Goal: Task Accomplishment & Management: Manage account settings

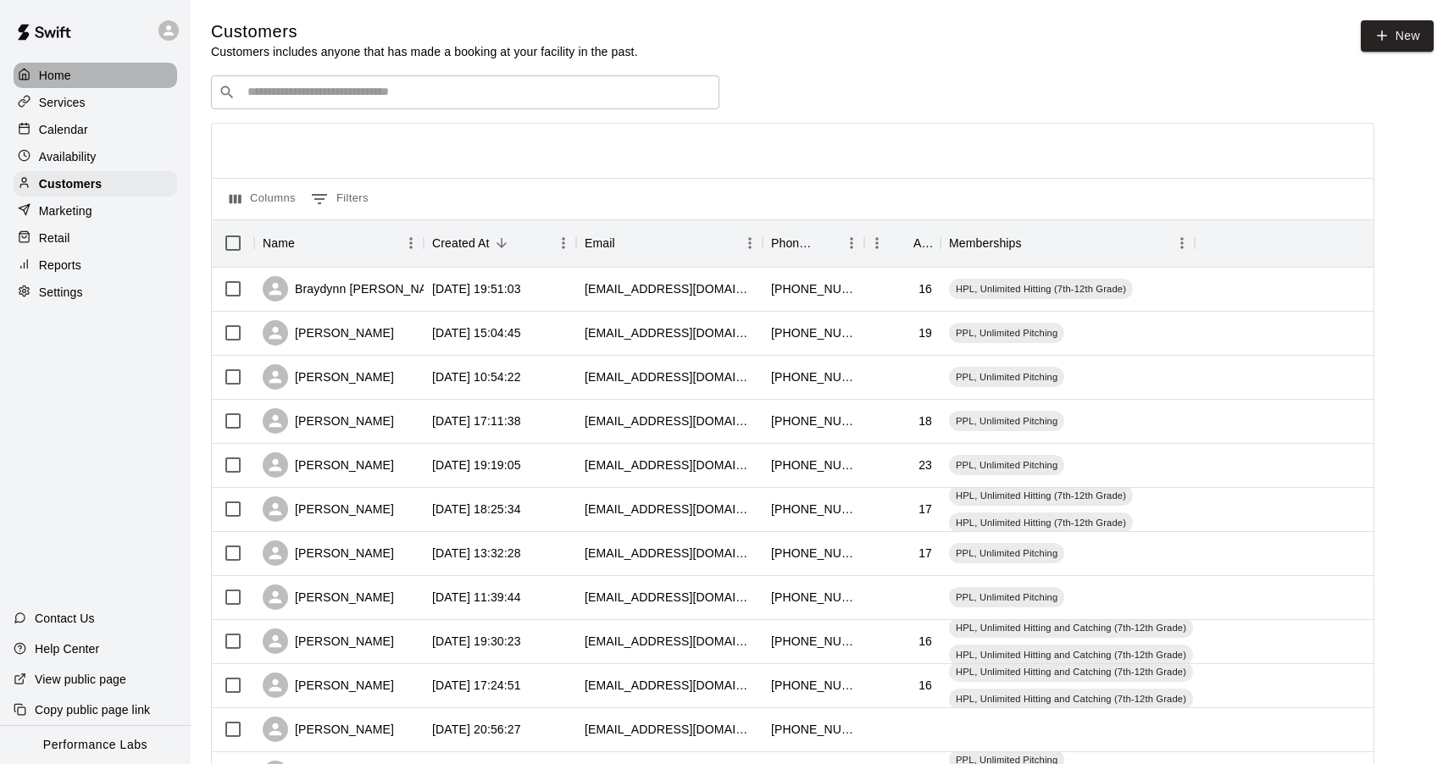
click at [45, 82] on p "Home" at bounding box center [55, 75] width 32 height 17
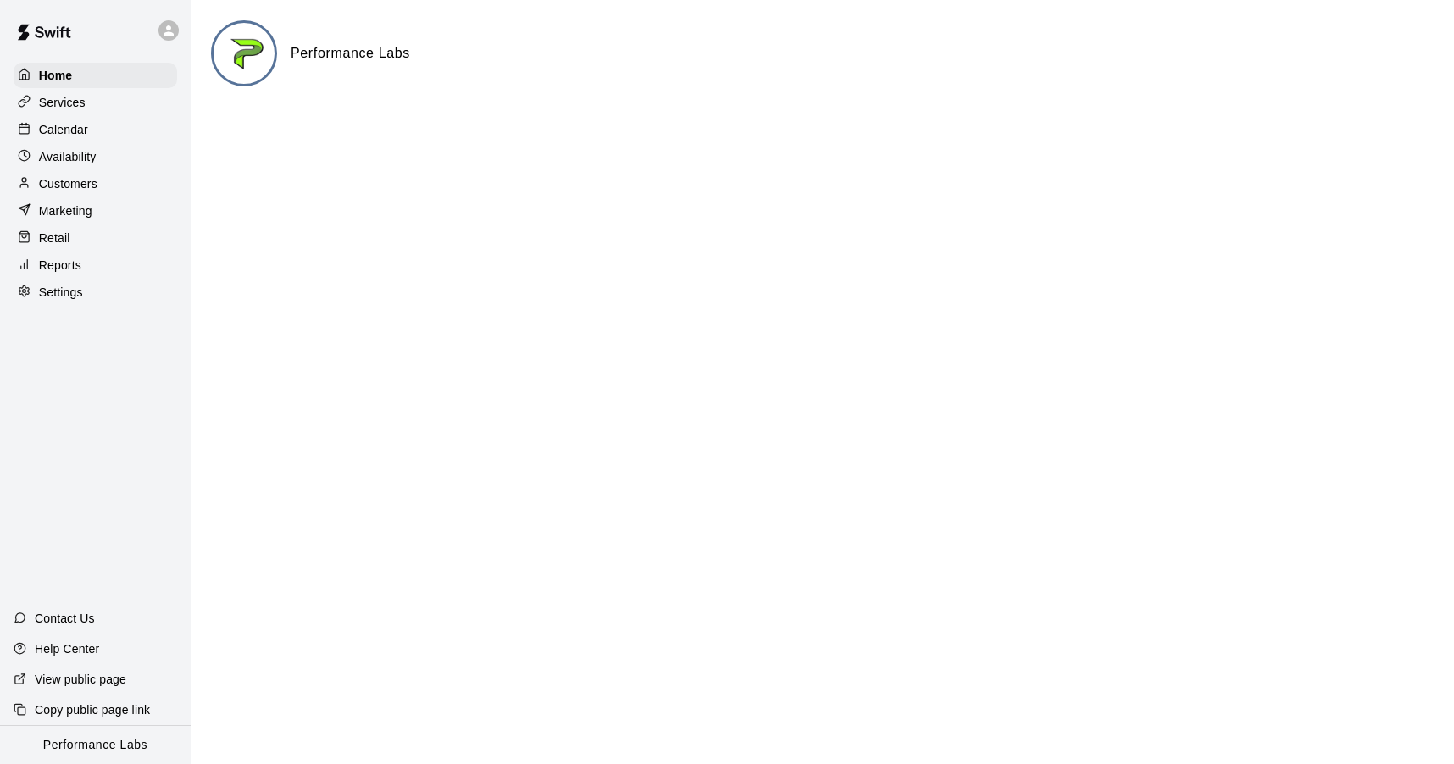
click at [50, 130] on p "Calendar" at bounding box center [63, 129] width 49 height 17
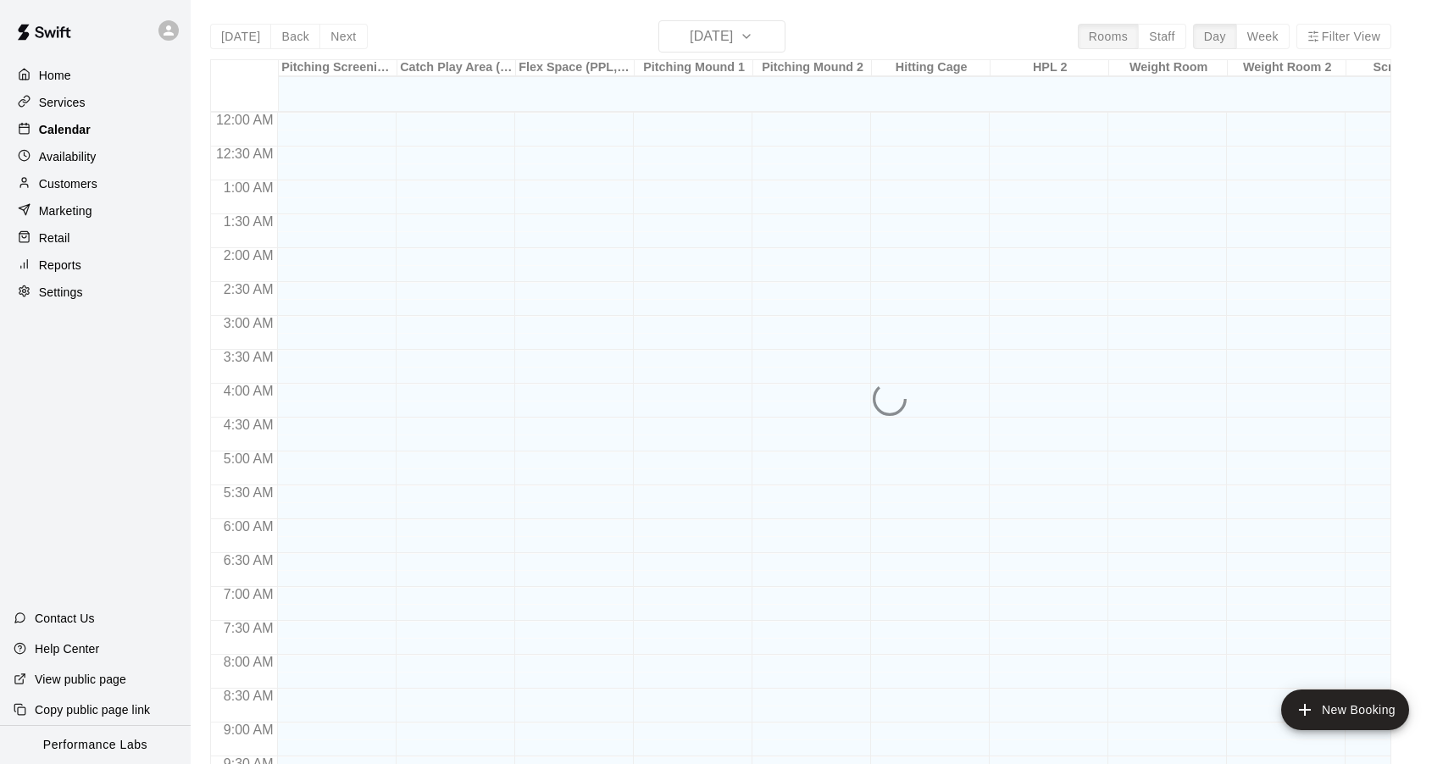
scroll to position [906, 0]
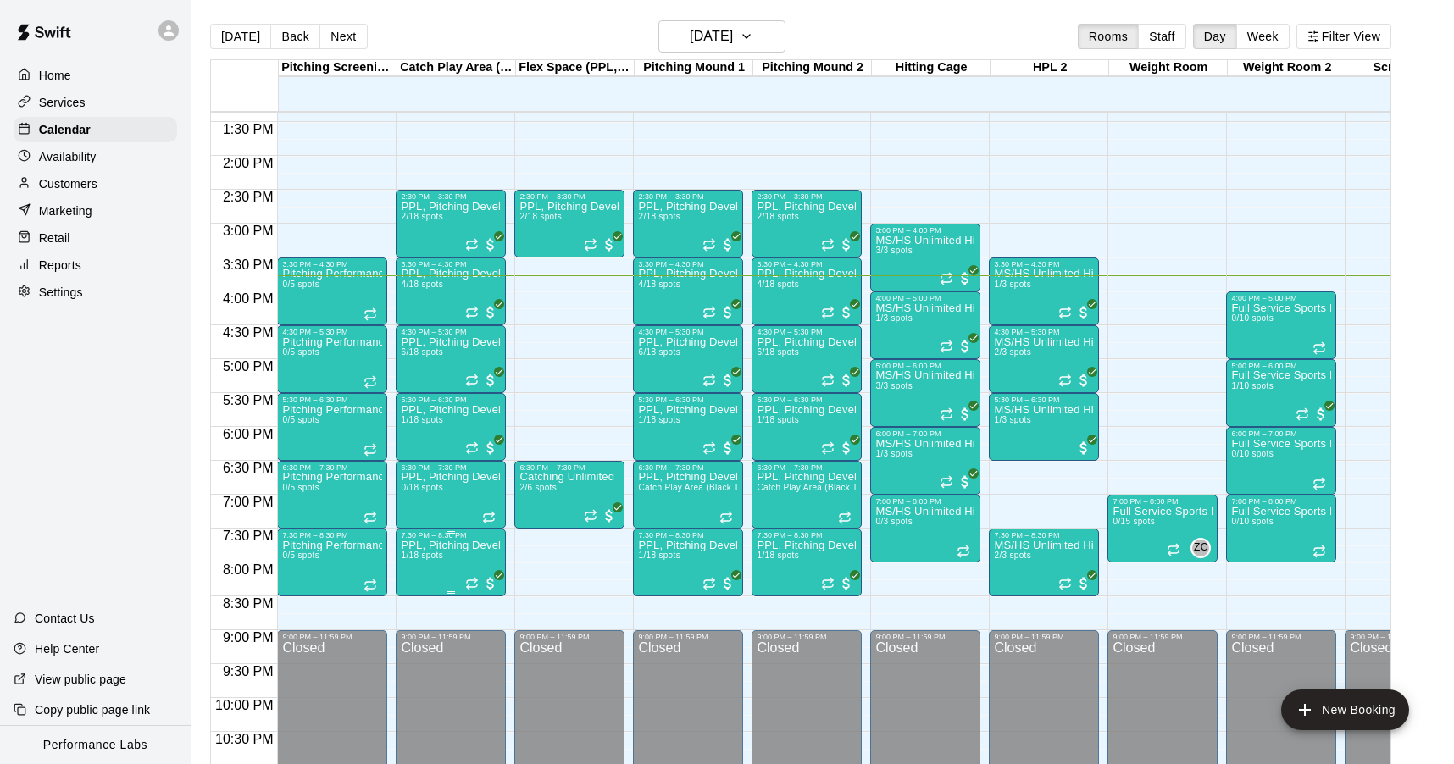
click at [420, 601] on img "edit" at bounding box center [418, 598] width 19 height 19
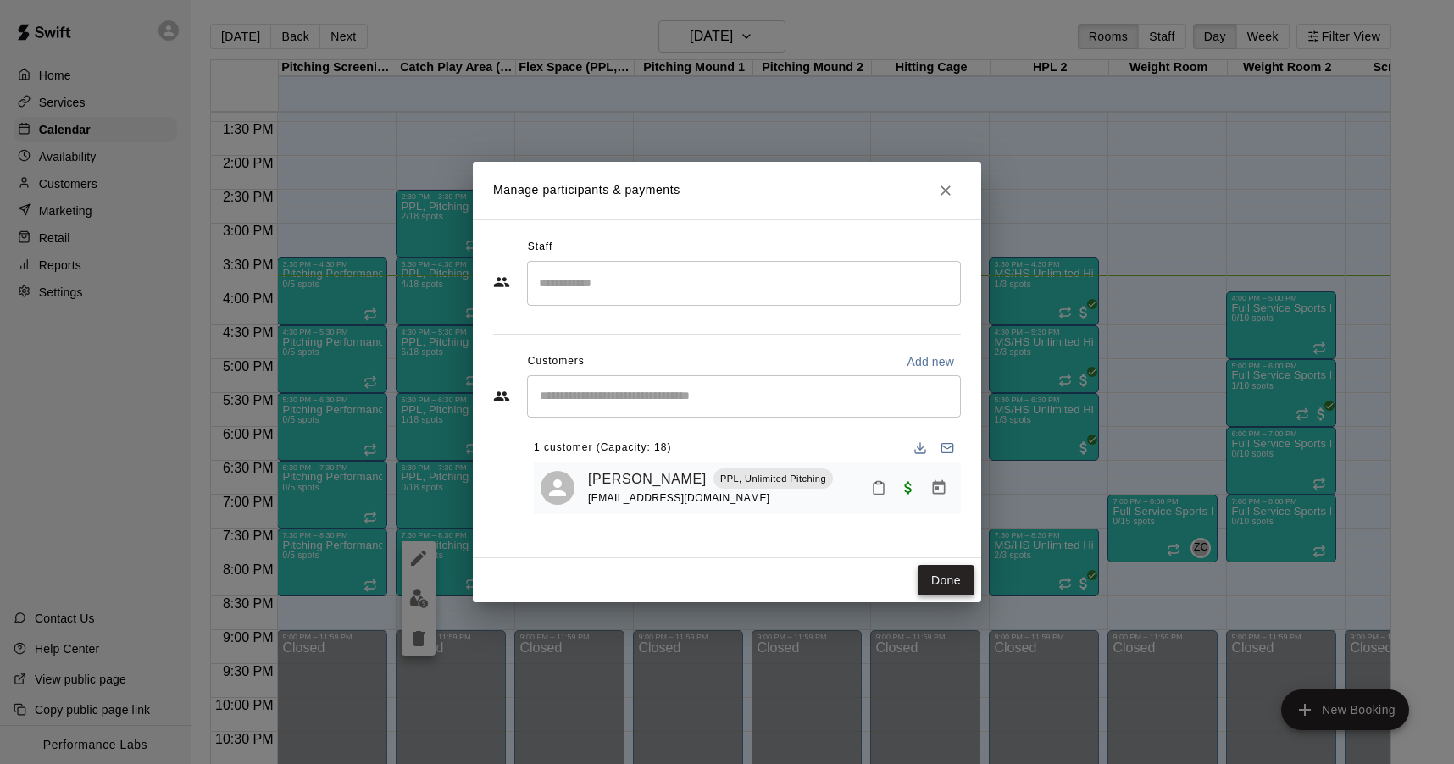
click at [932, 577] on button "Done" at bounding box center [946, 580] width 57 height 31
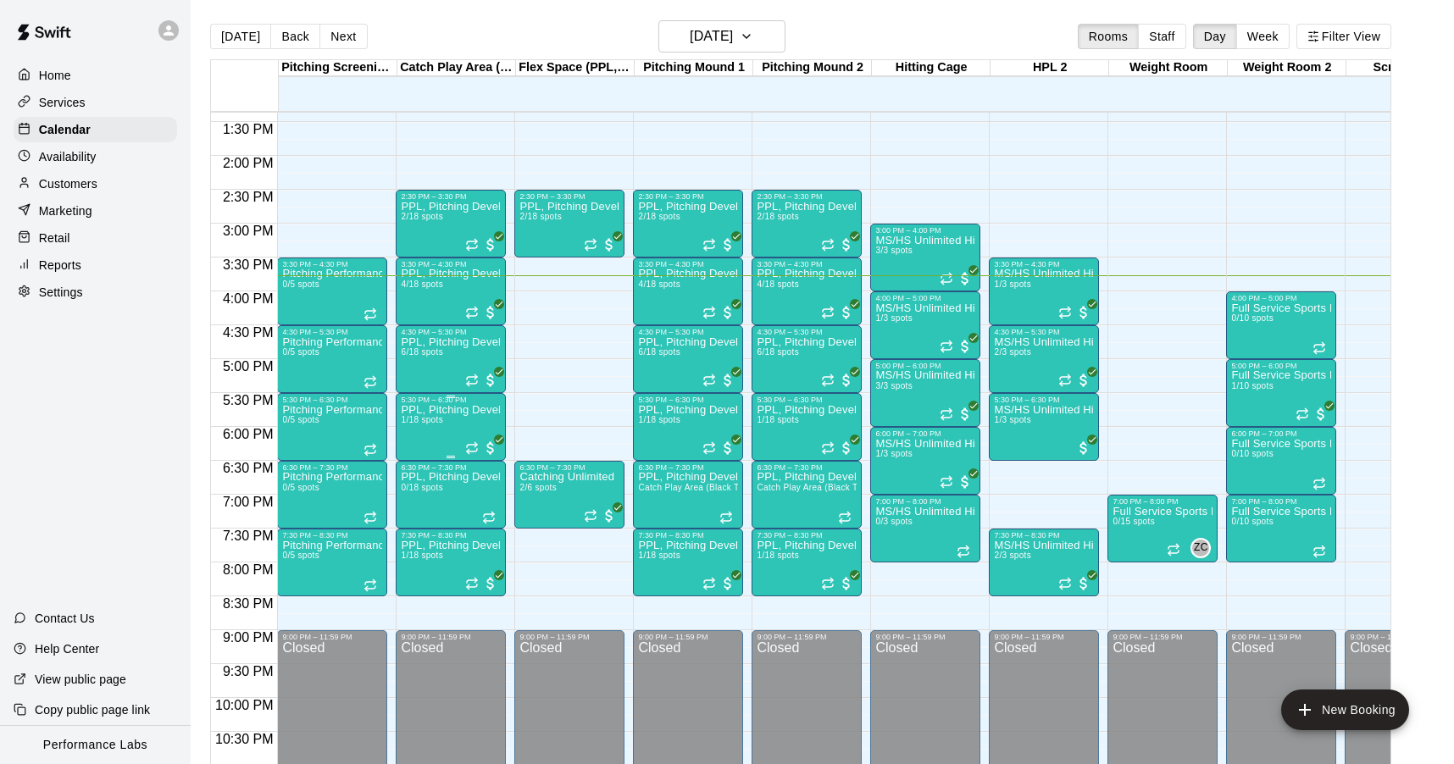
click at [416, 465] on img "edit" at bounding box center [418, 462] width 19 height 19
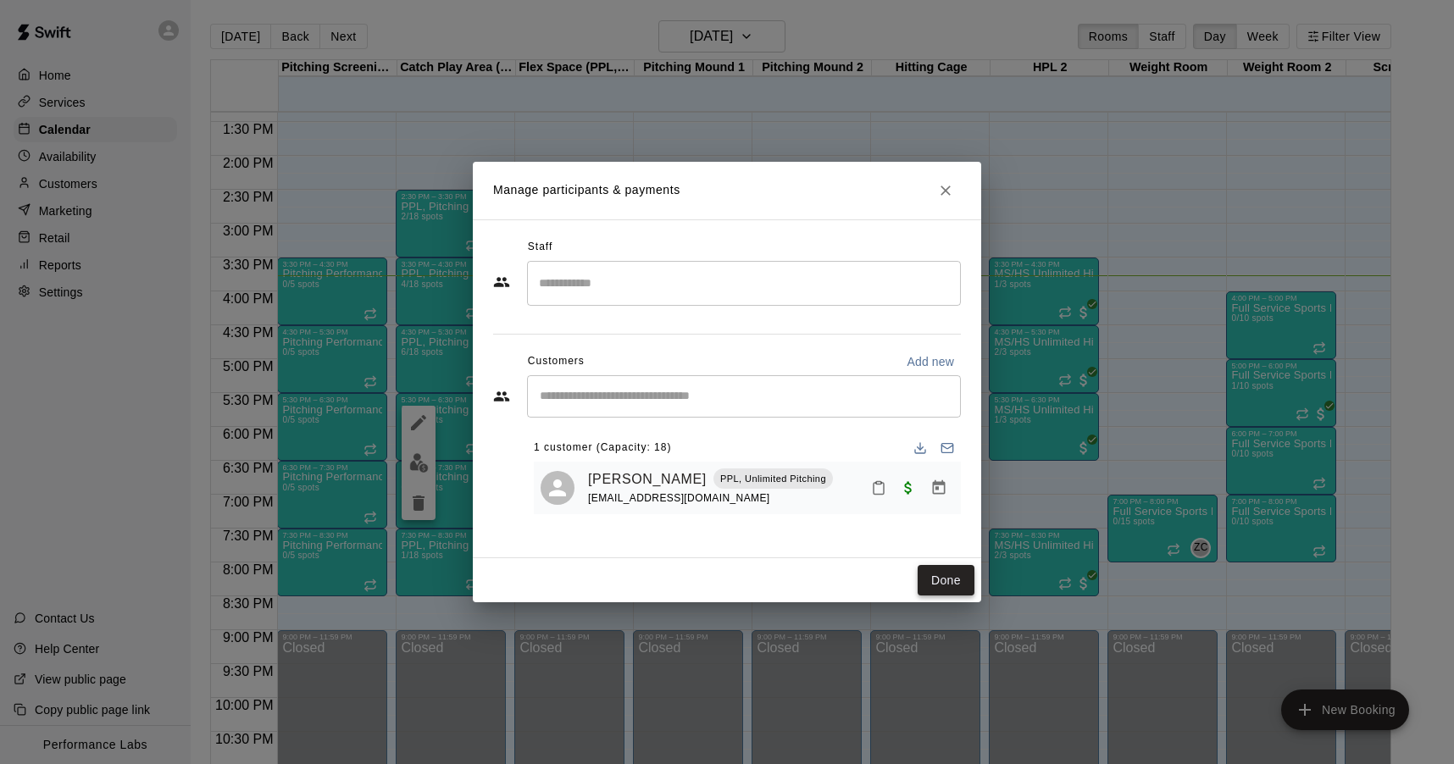
click at [959, 575] on button "Done" at bounding box center [946, 580] width 57 height 31
